Goal: Task Accomplishment & Management: Use online tool/utility

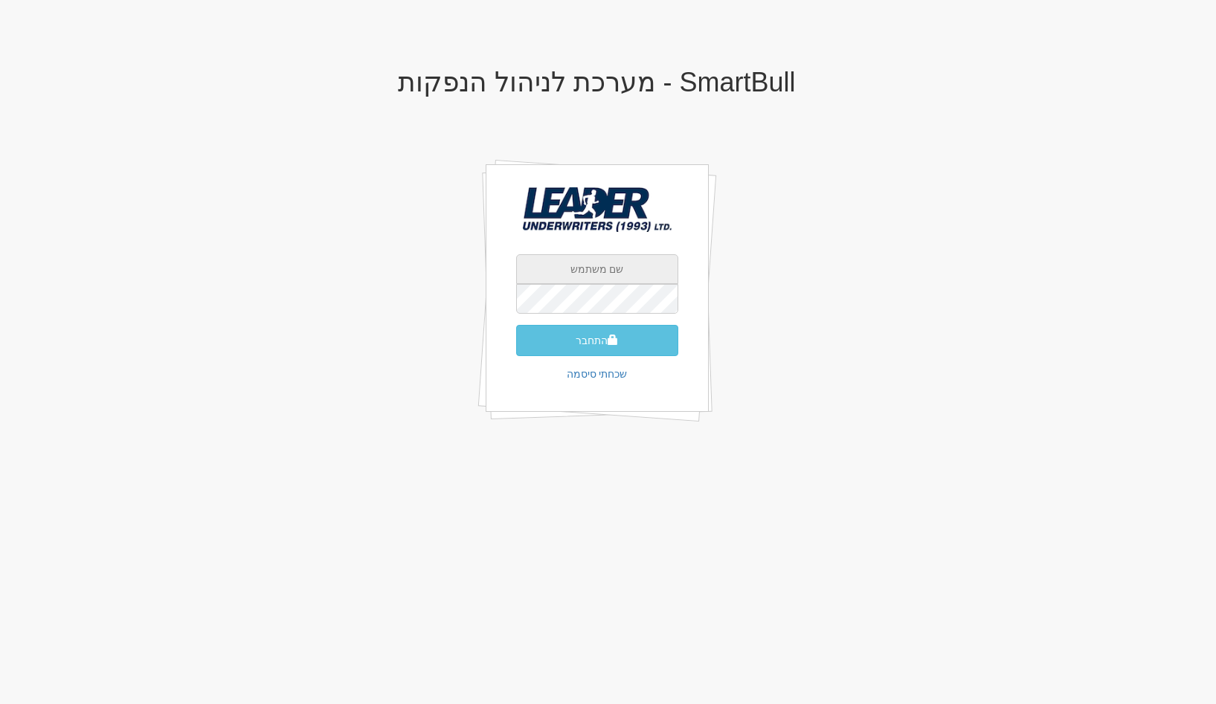
click at [622, 264] on input "text" at bounding box center [597, 269] width 162 height 30
type input "[EMAIL_ADDRESS][DOMAIN_NAME]"
click at [516, 325] on button "התחבר" at bounding box center [597, 340] width 162 height 31
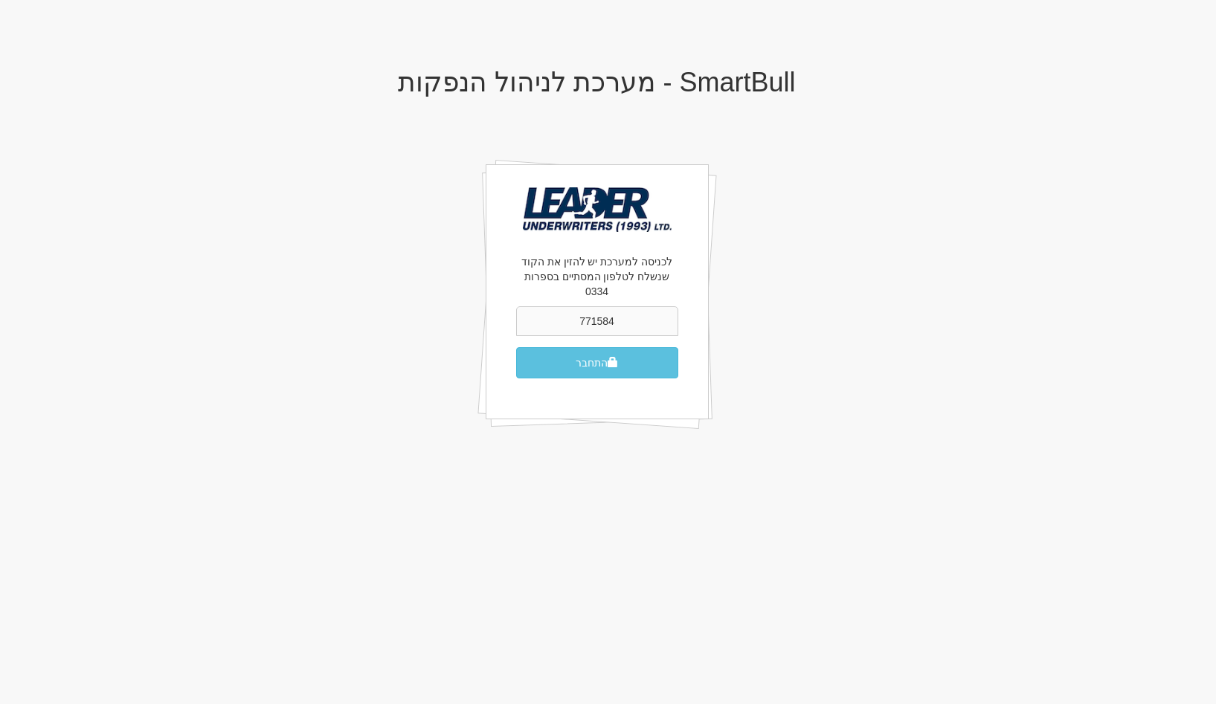
type input "771584"
click at [516, 347] on button "התחבר" at bounding box center [597, 362] width 162 height 31
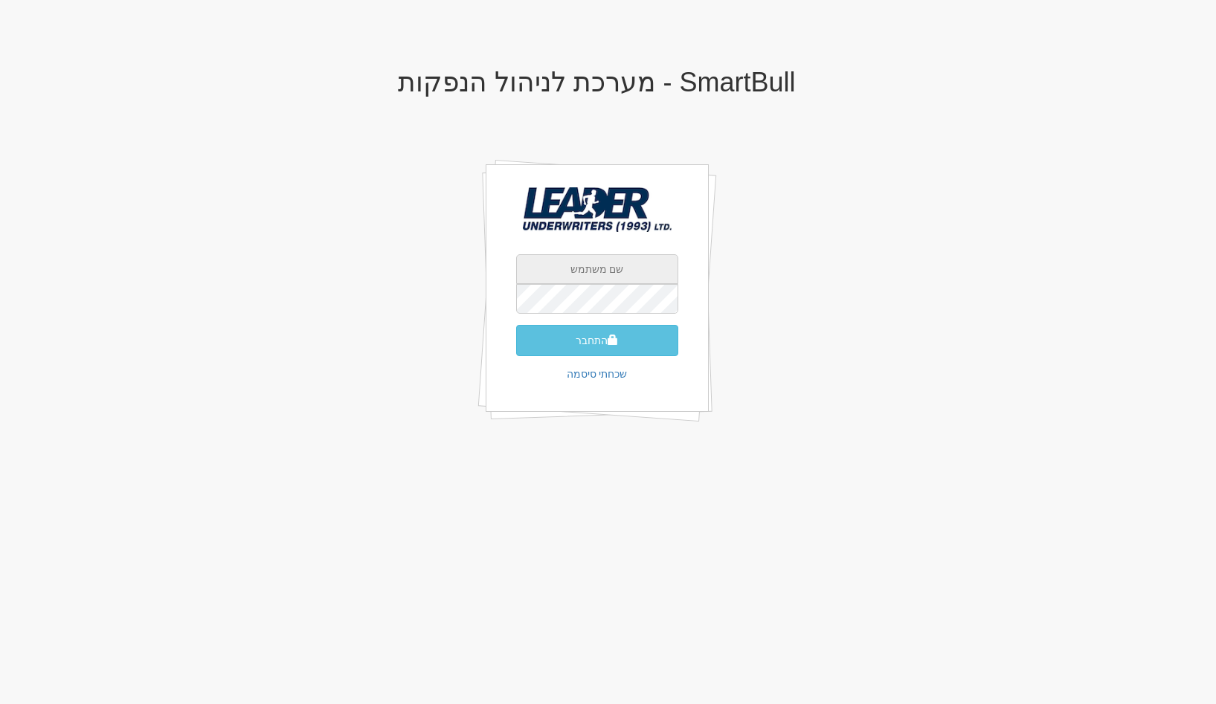
click at [578, 283] on input "text" at bounding box center [597, 269] width 162 height 30
type input "[EMAIL_ADDRESS][DOMAIN_NAME]"
click at [516, 325] on button "התחבר" at bounding box center [597, 340] width 162 height 31
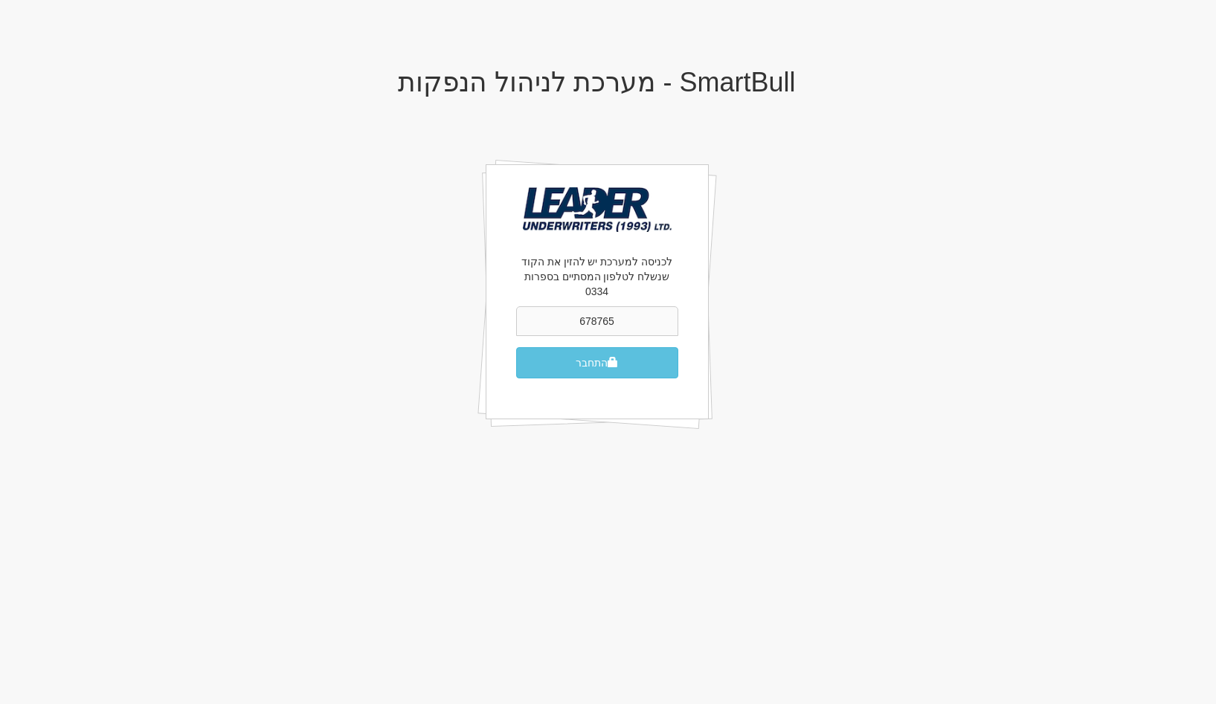
type input "678765"
click at [516, 347] on button "התחבר" at bounding box center [597, 362] width 162 height 31
click at [619, 349] on button "התחבר" at bounding box center [597, 362] width 162 height 31
